Goal: Information Seeking & Learning: Find specific fact

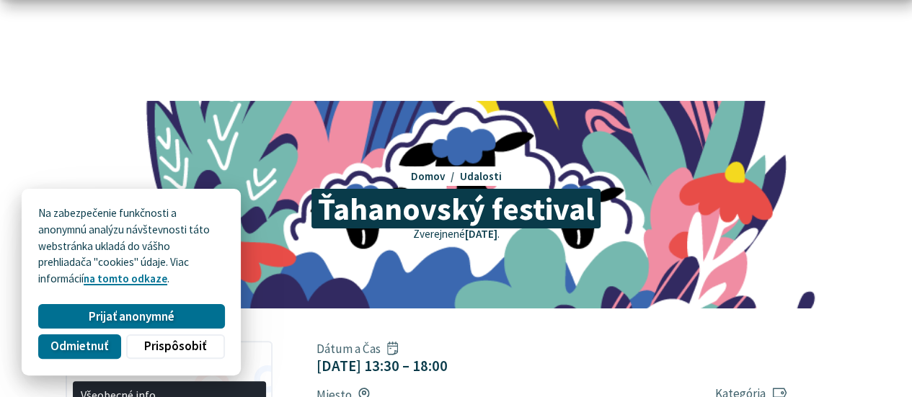
scroll to position [72, 0]
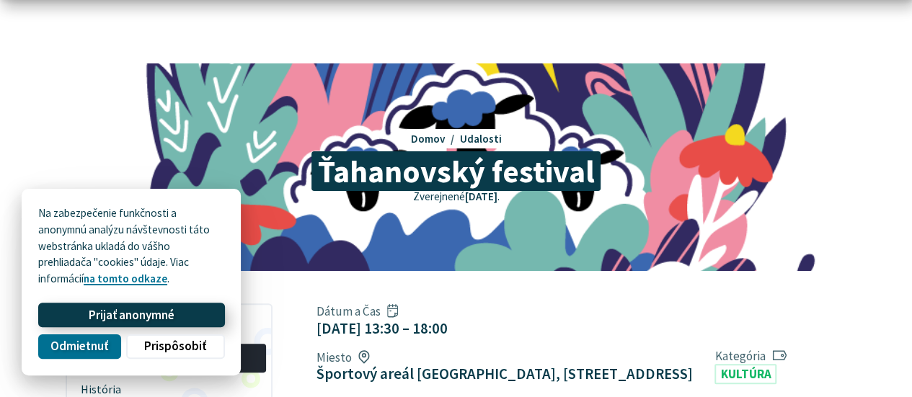
click at [175, 308] on span "Prijať anonymné" at bounding box center [132, 315] width 86 height 15
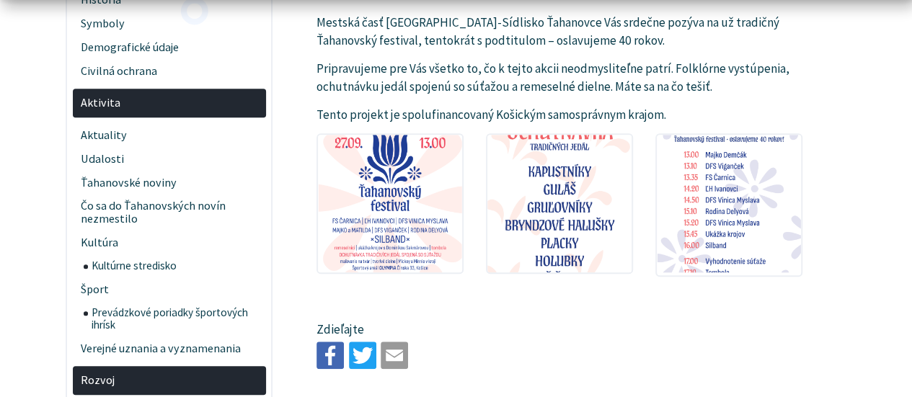
scroll to position [505, 0]
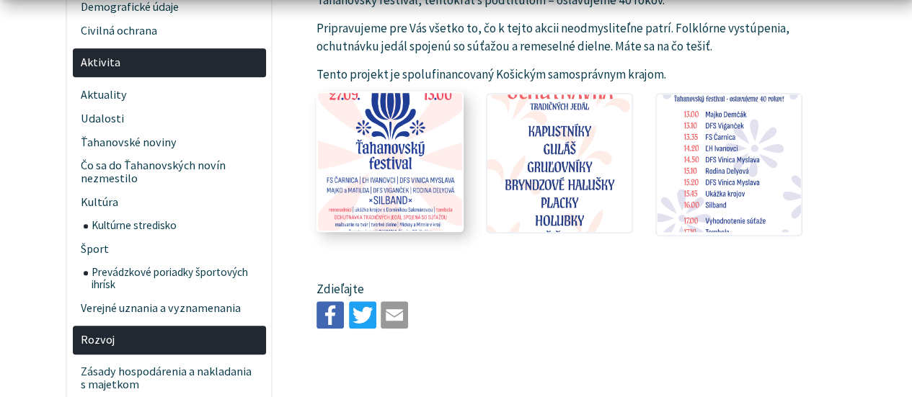
click at [421, 198] on img at bounding box center [390, 162] width 159 height 151
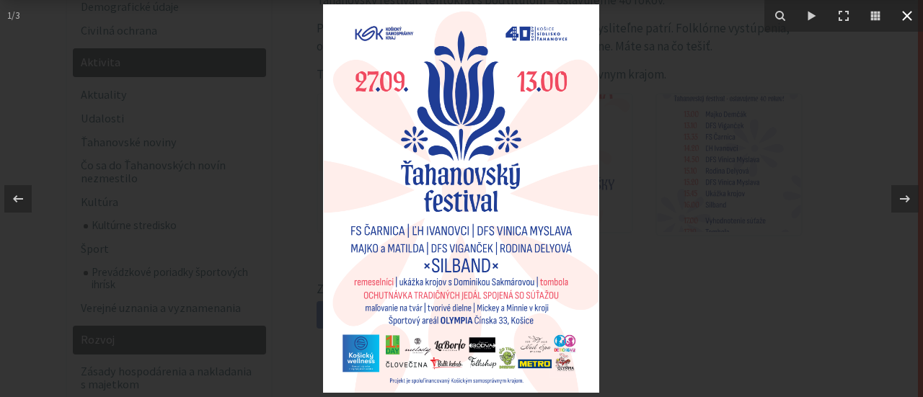
click at [906, 15] on icon at bounding box center [906, 15] width 17 height 17
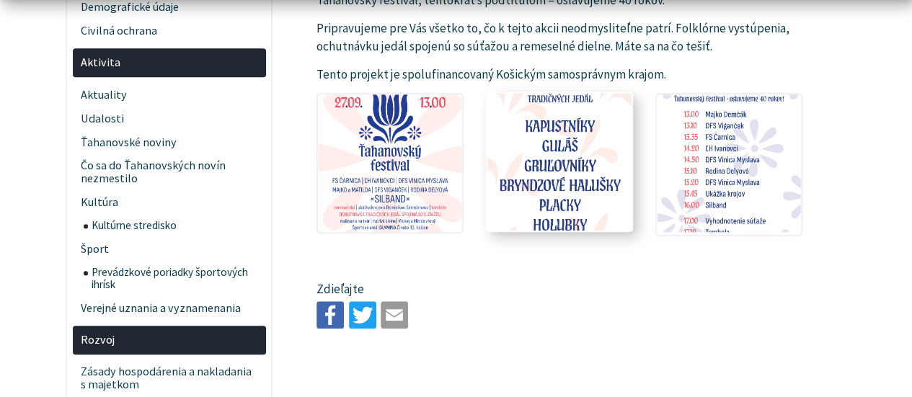
click at [640, 159] on img at bounding box center [559, 162] width 159 height 151
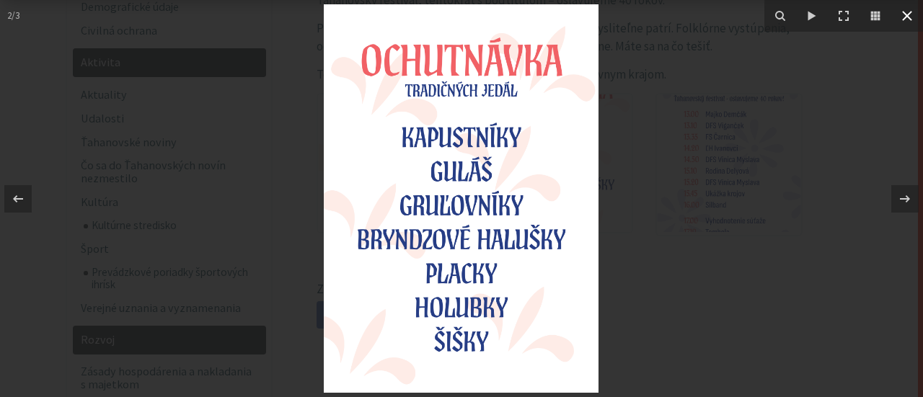
click at [910, 15] on icon at bounding box center [906, 15] width 17 height 17
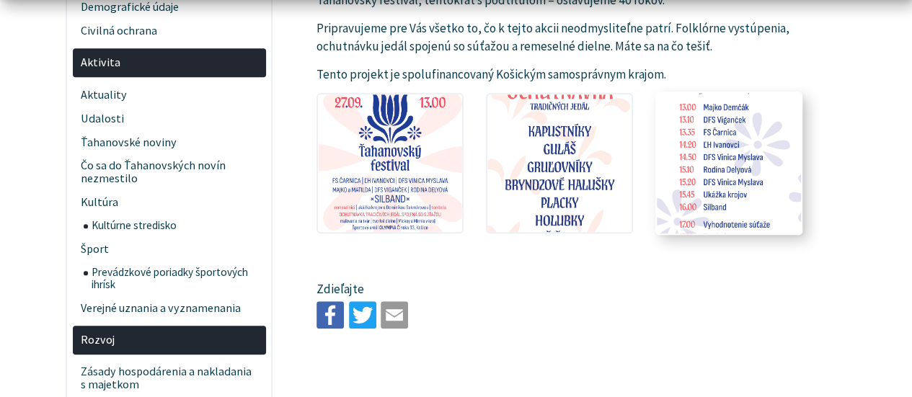
click at [804, 146] on img at bounding box center [729, 162] width 159 height 151
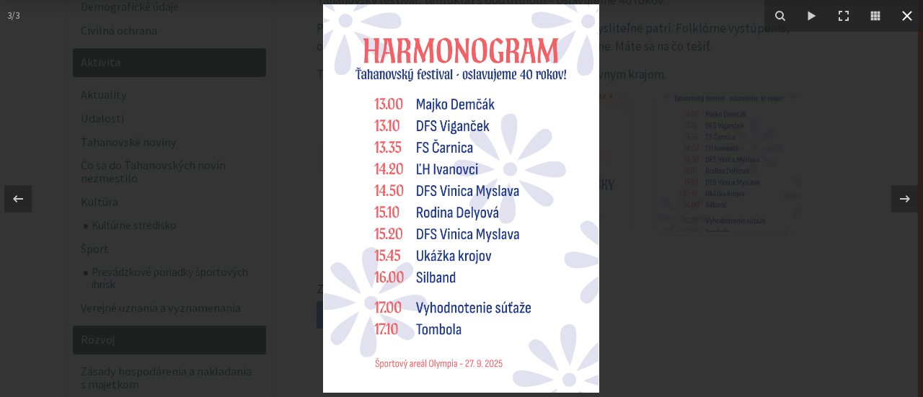
click at [906, 13] on icon at bounding box center [906, 15] width 17 height 17
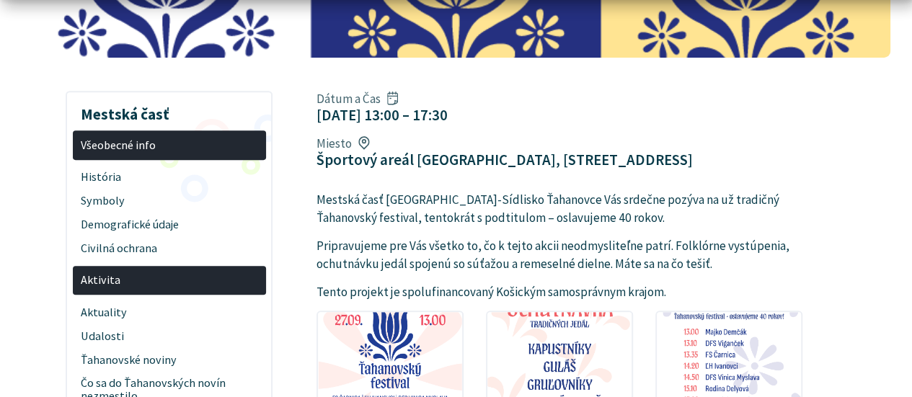
scroll to position [288, 0]
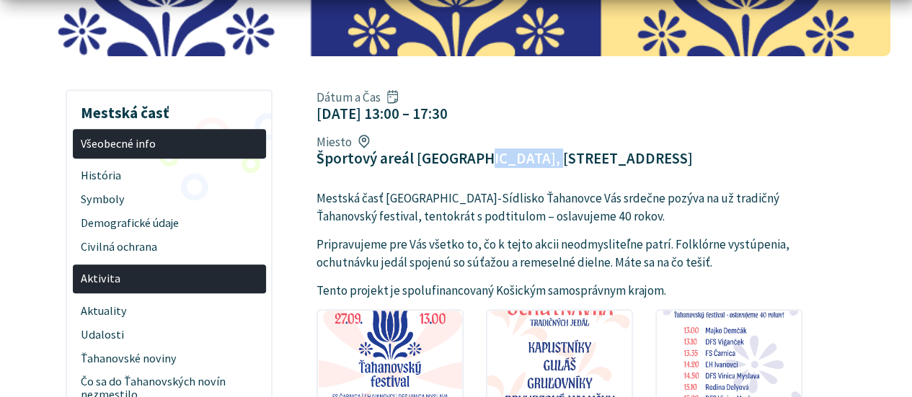
drag, startPoint x: 748, startPoint y: 147, endPoint x: 820, endPoint y: 152, distance: 72.3
click at [693, 152] on figcaption "Športový areál [GEOGRAPHIC_DATA], [STREET_ADDRESS]" at bounding box center [505, 158] width 376 height 18
click at [786, 175] on article "Dátum a Čas 27. sep 2025 13:00 – 17:30 Miesto Športový areál Olympia, Čínska 33…" at bounding box center [604, 317] width 618 height 467
drag, startPoint x: 746, startPoint y: 153, endPoint x: 813, endPoint y: 149, distance: 67.2
click at [693, 149] on figcaption "Športový areál [GEOGRAPHIC_DATA], [STREET_ADDRESS]" at bounding box center [505, 158] width 376 height 18
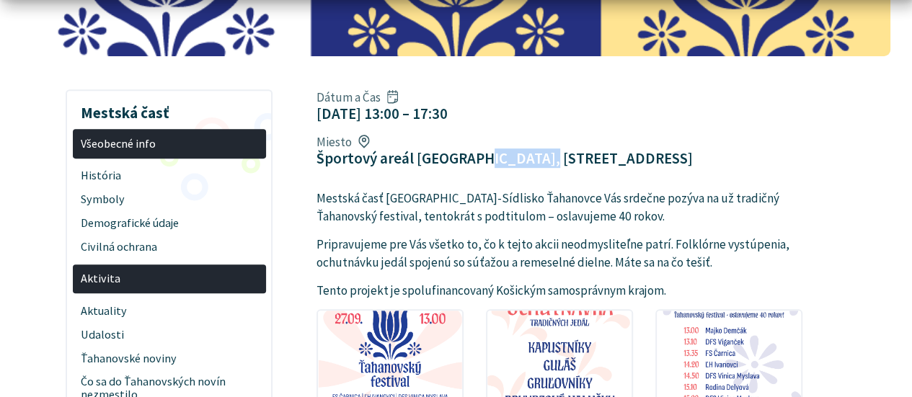
copy figcaption "Čínska 33"
